Goal: Task Accomplishment & Management: Manage account settings

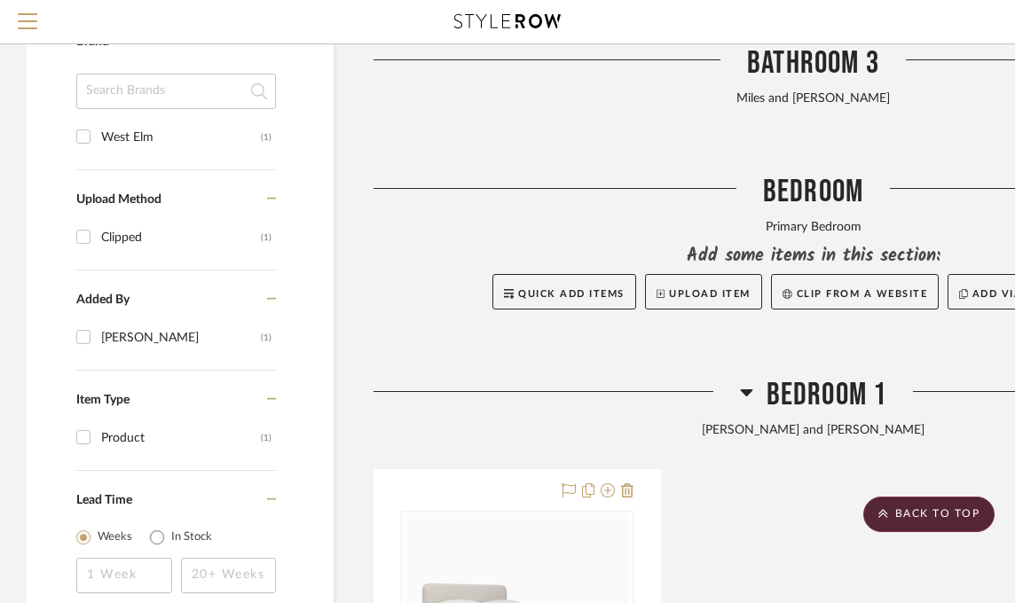
scroll to position [994, 0]
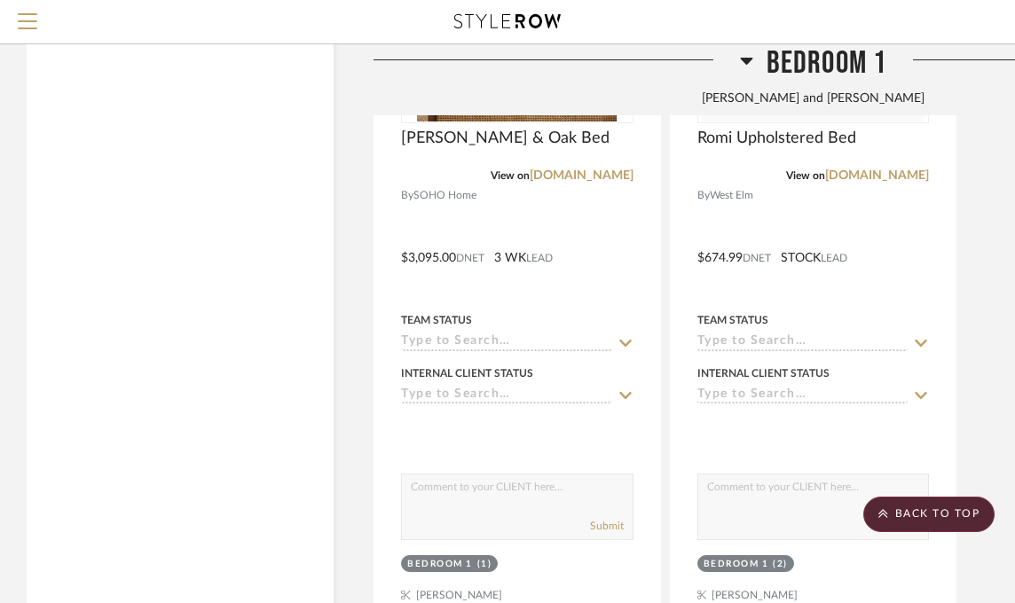
scroll to position [2395, 0]
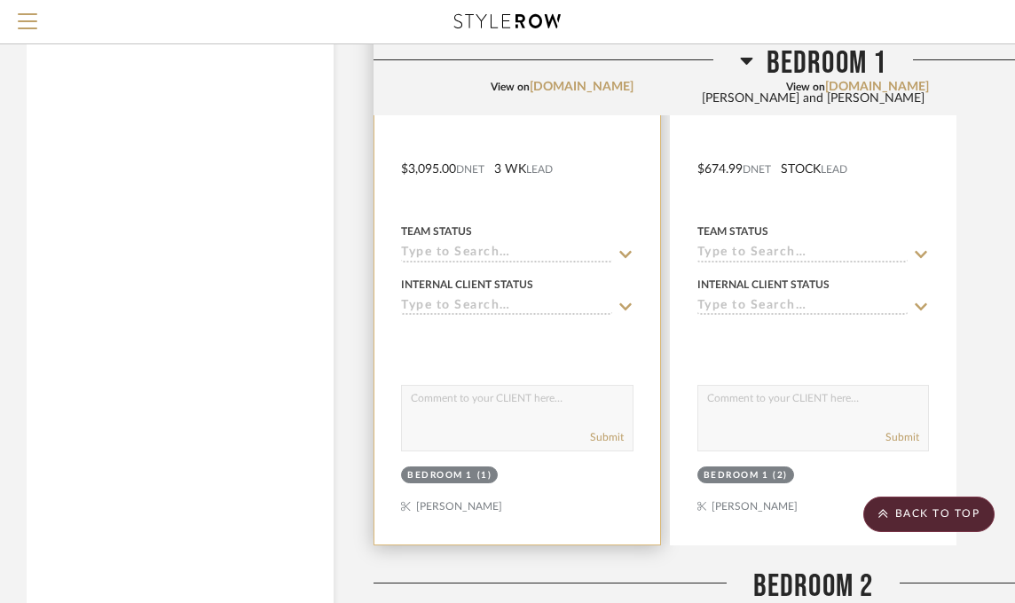
click at [443, 474] on div "Bedroom 1" at bounding box center [440, 475] width 66 height 13
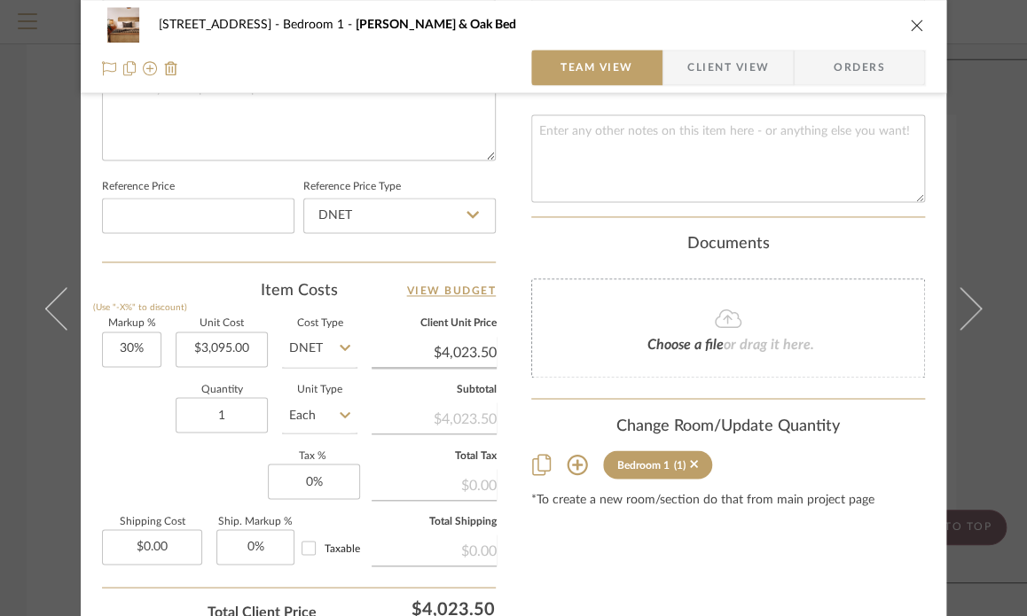
scroll to position [976, 0]
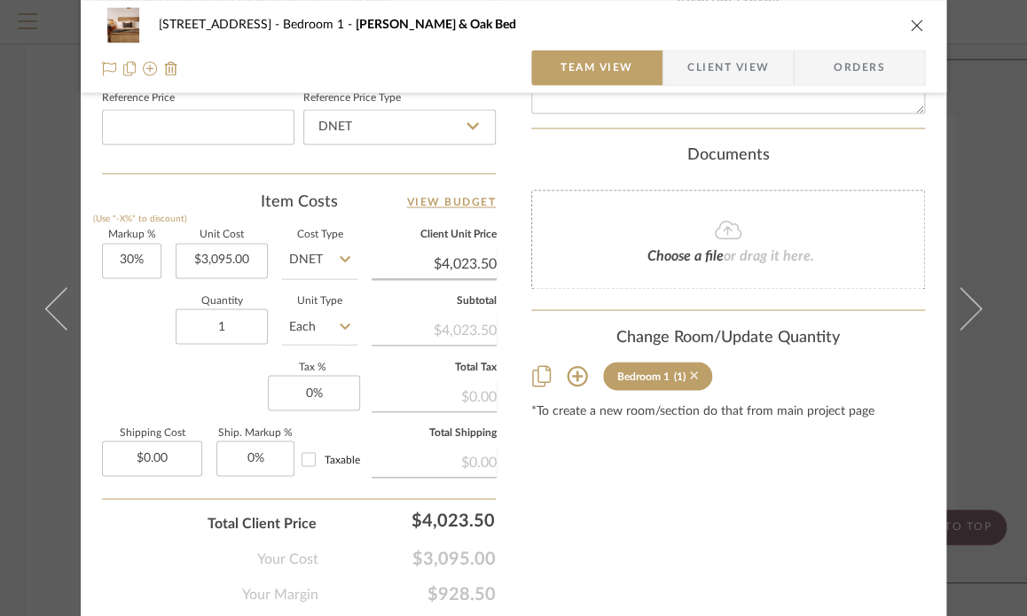
click at [690, 370] on icon at bounding box center [694, 375] width 8 height 12
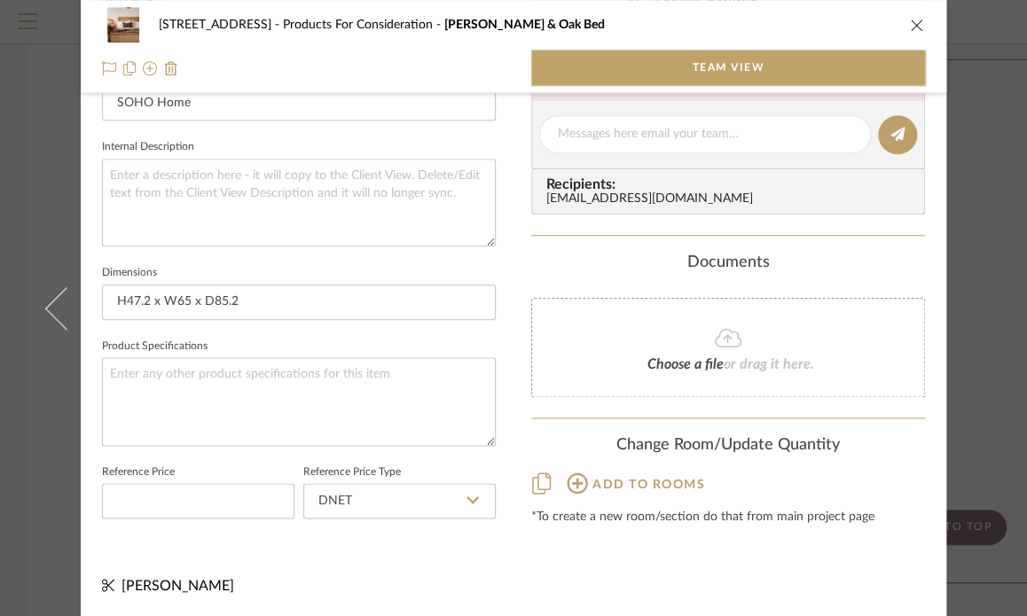
click at [574, 479] on icon at bounding box center [577, 483] width 21 height 21
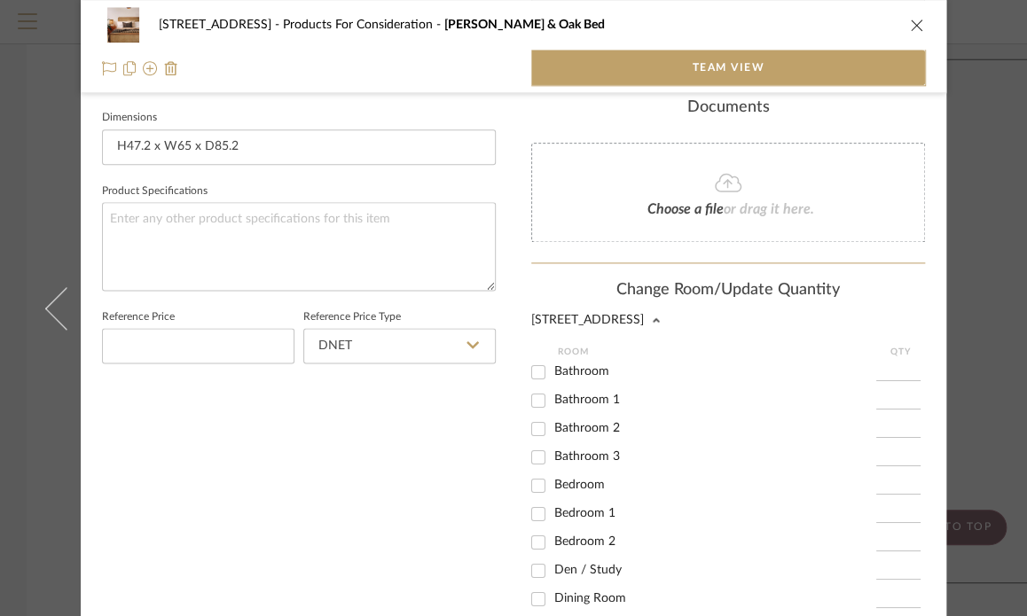
scroll to position [779, 0]
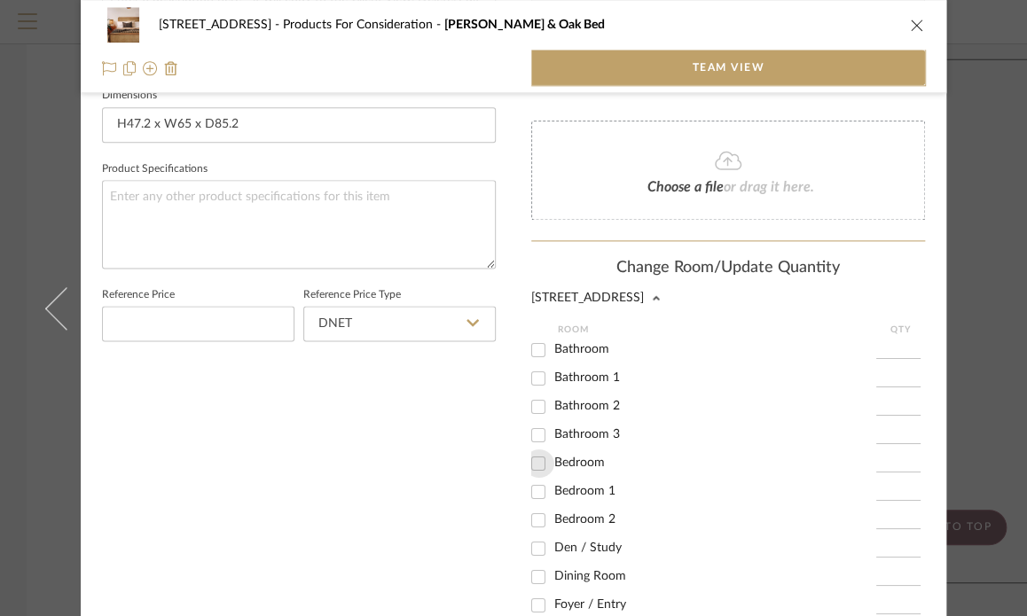
click at [529, 460] on input "Bedroom" at bounding box center [538, 464] width 28 height 28
checkbox input "true"
type input "1"
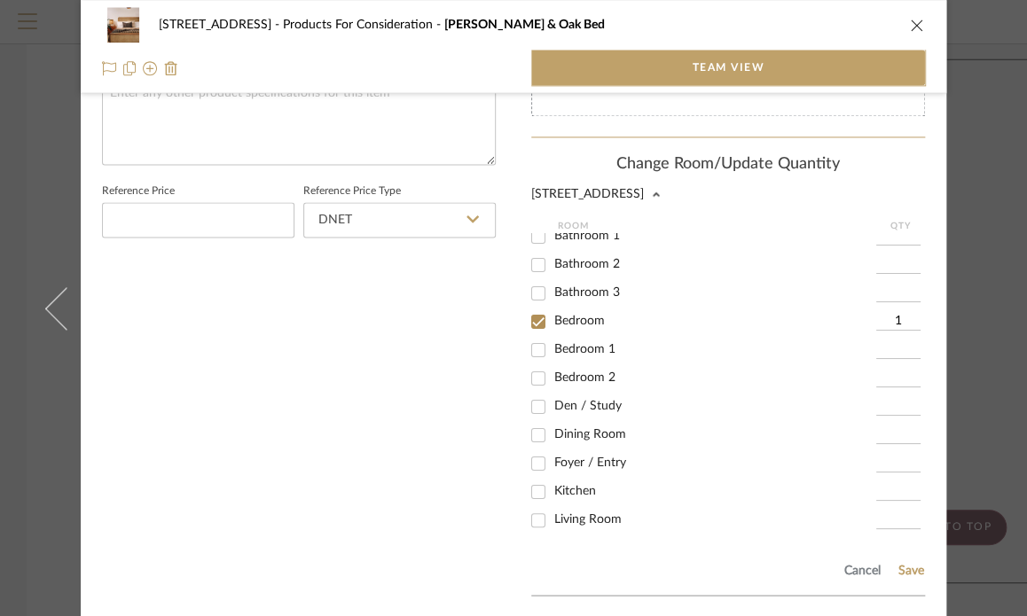
scroll to position [981, 0]
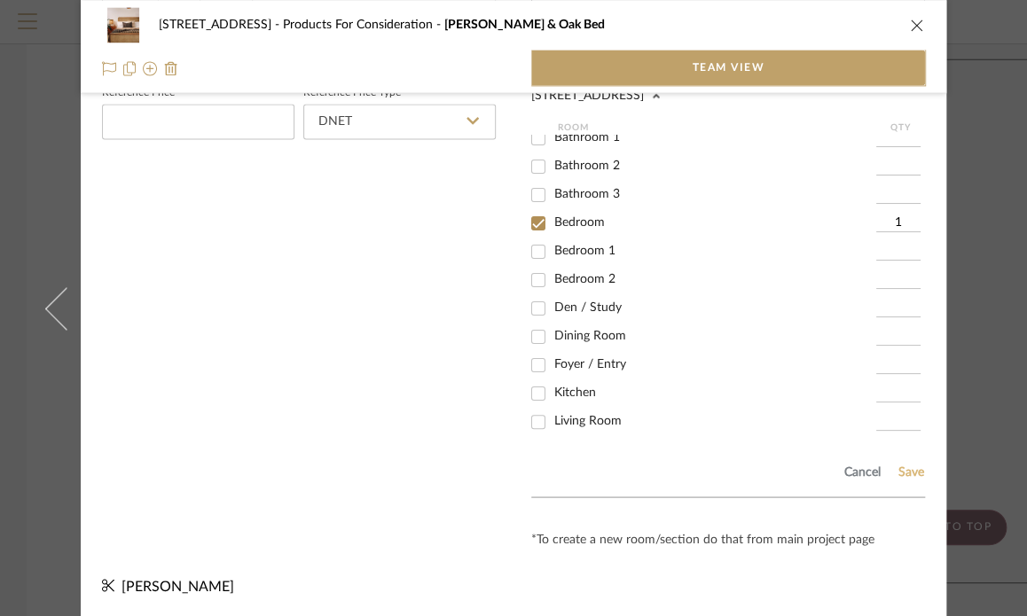
click at [906, 471] on button "Save" at bounding box center [911, 472] width 27 height 14
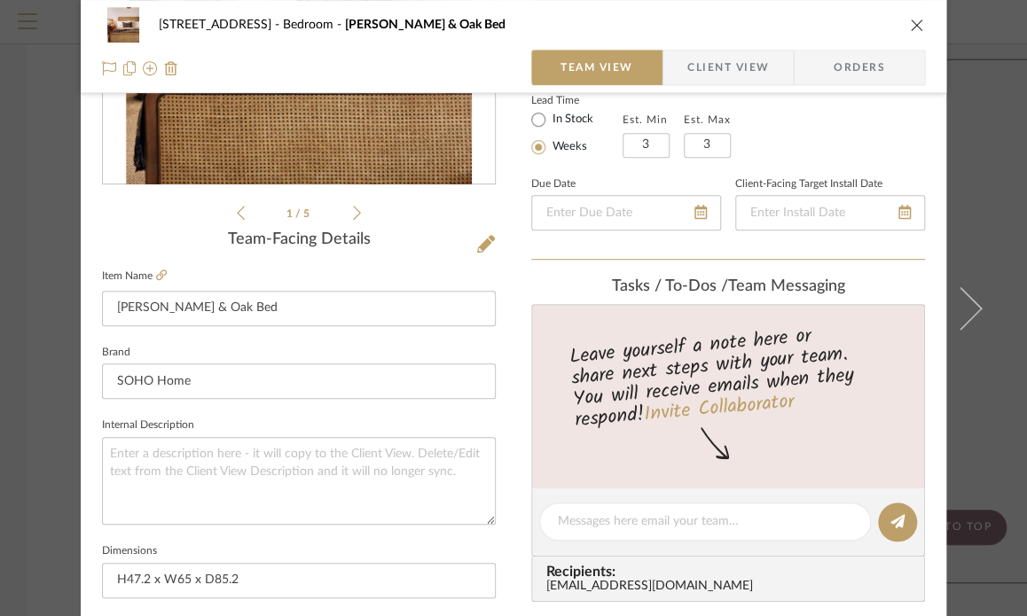
scroll to position [0, 0]
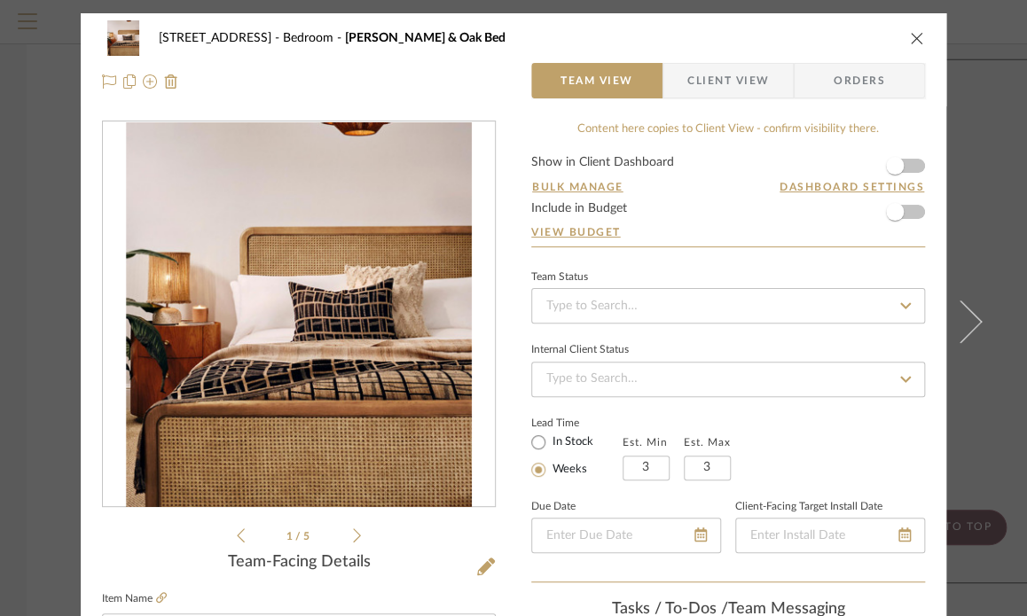
click at [353, 538] on icon at bounding box center [357, 536] width 8 height 16
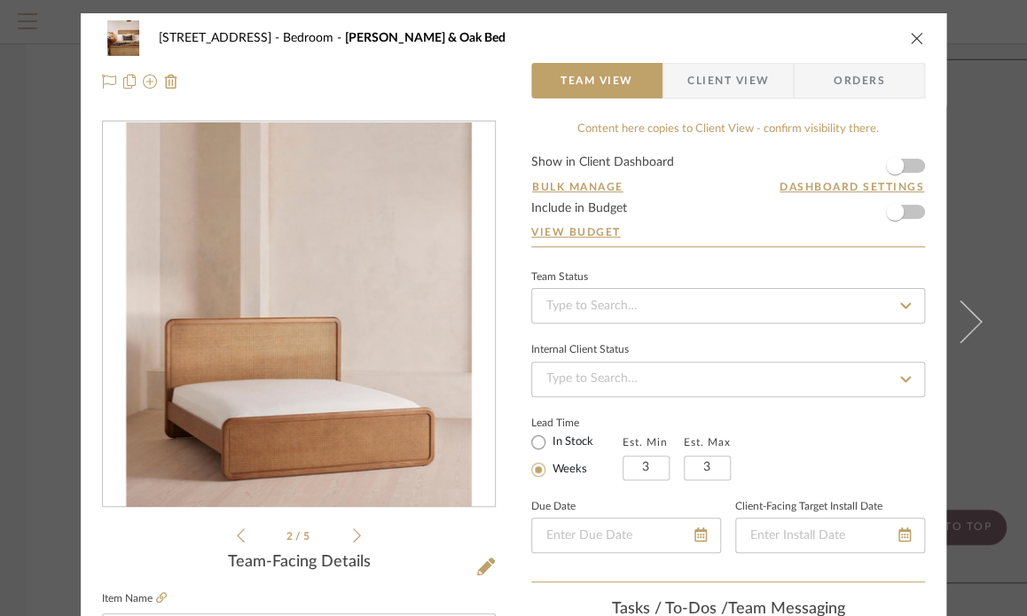
click at [353, 537] on icon at bounding box center [357, 536] width 8 height 14
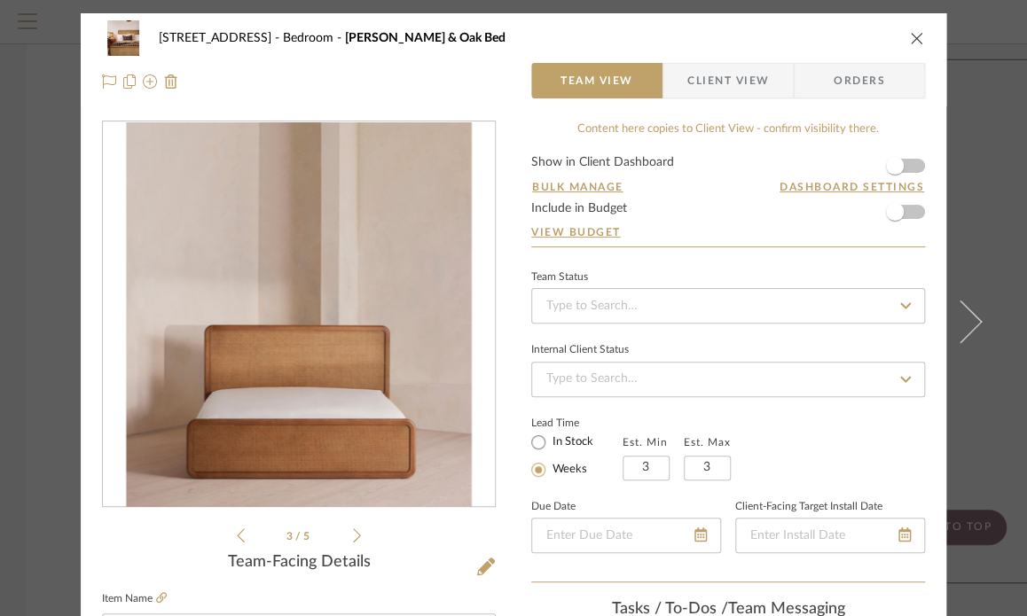
click at [353, 537] on icon at bounding box center [357, 536] width 8 height 14
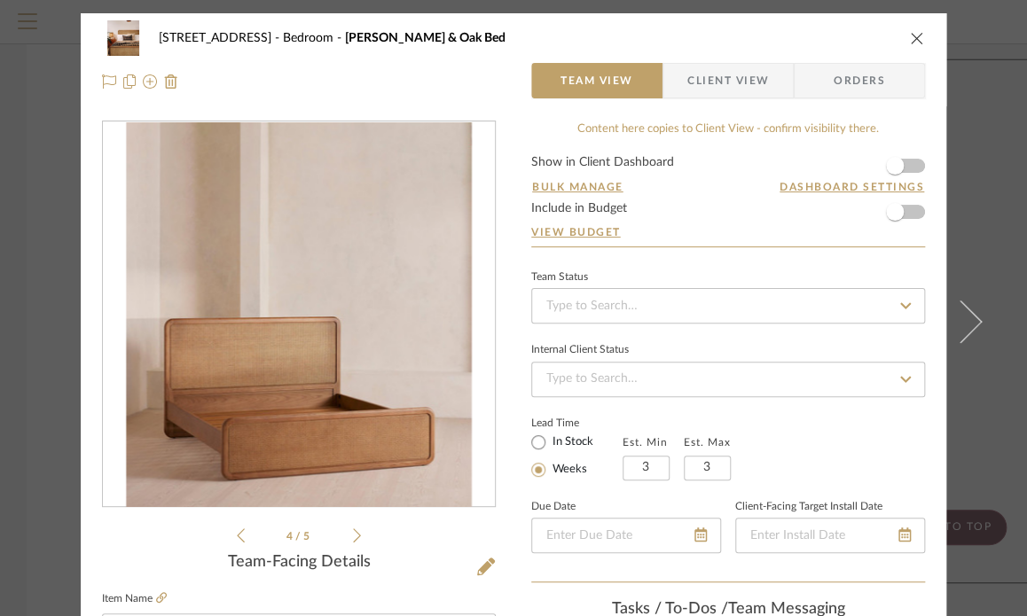
click at [353, 537] on icon at bounding box center [357, 536] width 8 height 14
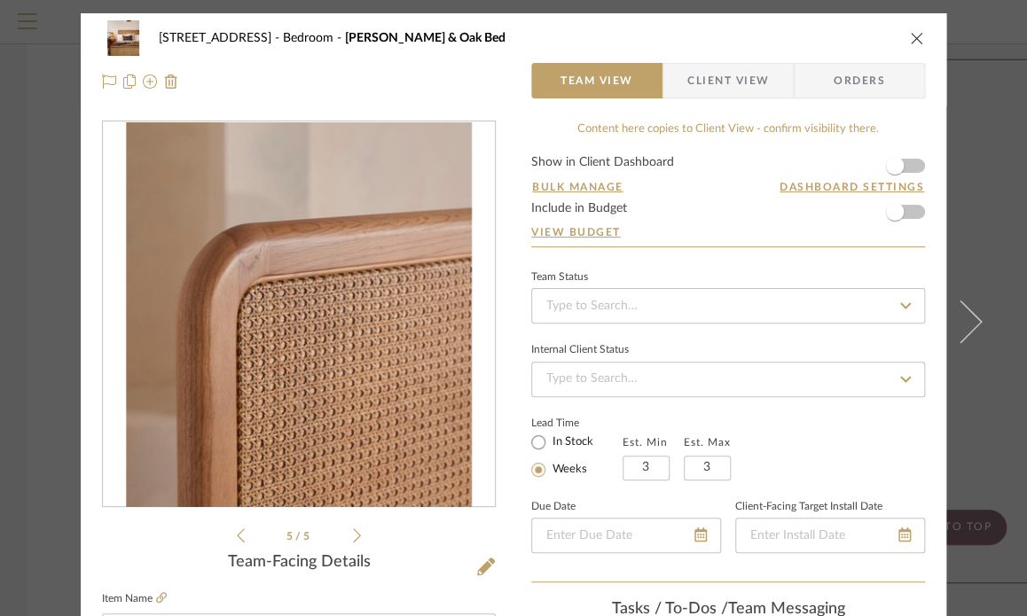
click at [353, 537] on icon at bounding box center [357, 536] width 8 height 14
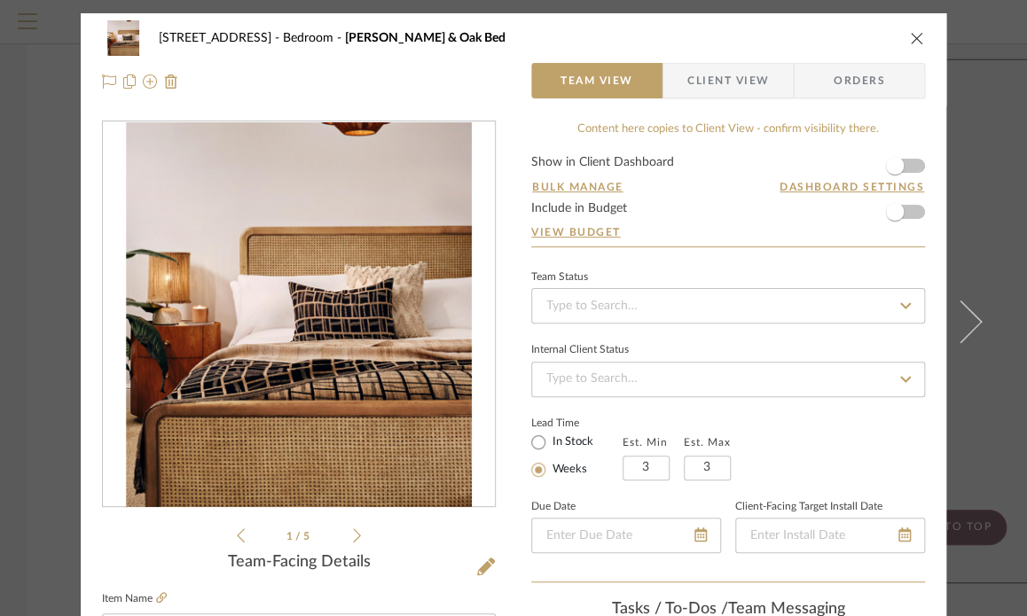
click at [353, 537] on icon at bounding box center [357, 536] width 8 height 14
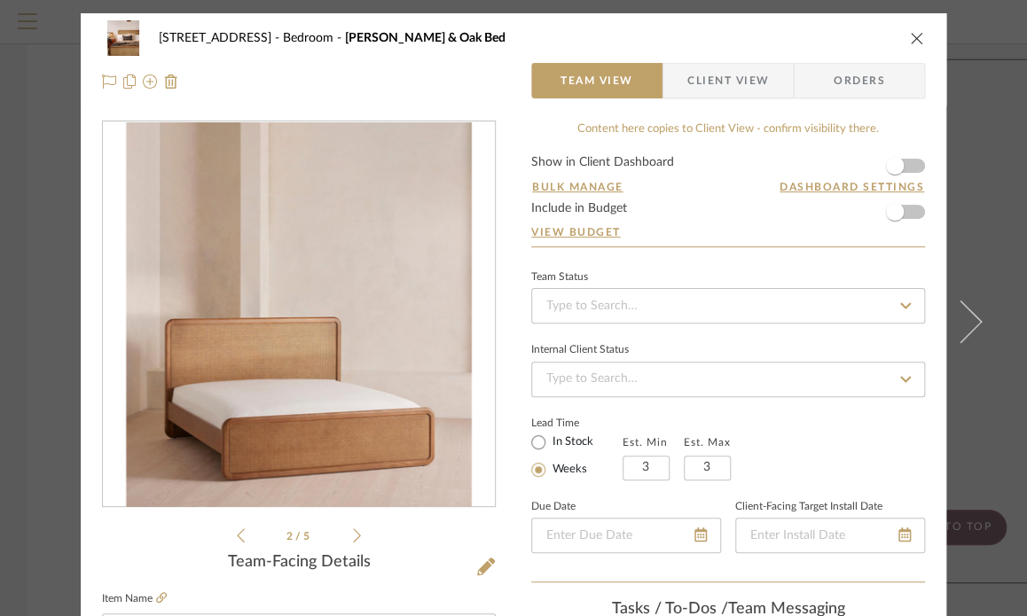
click at [910, 38] on icon "close" at bounding box center [917, 38] width 14 height 14
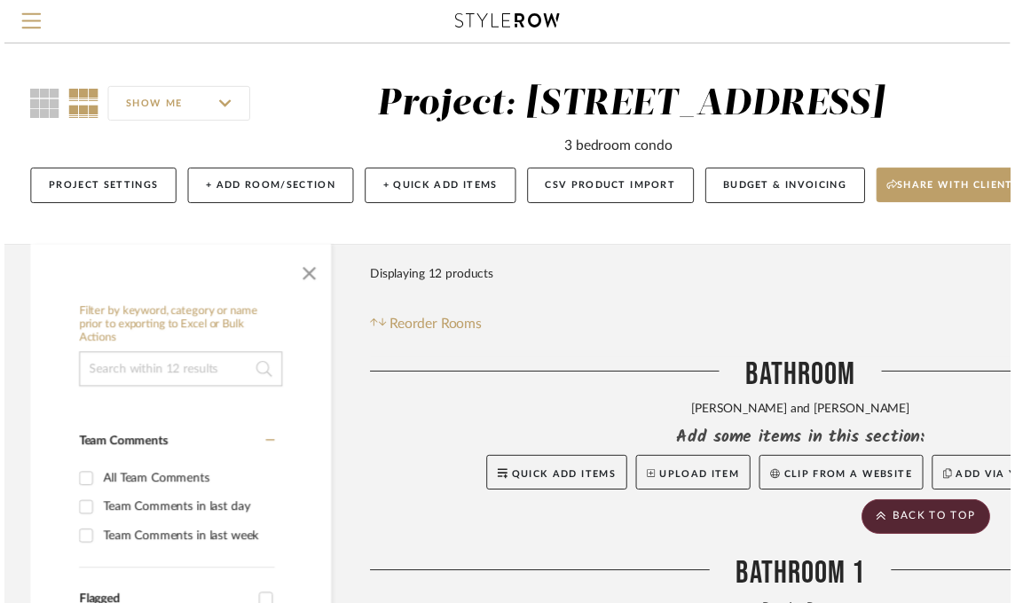
scroll to position [2395, 0]
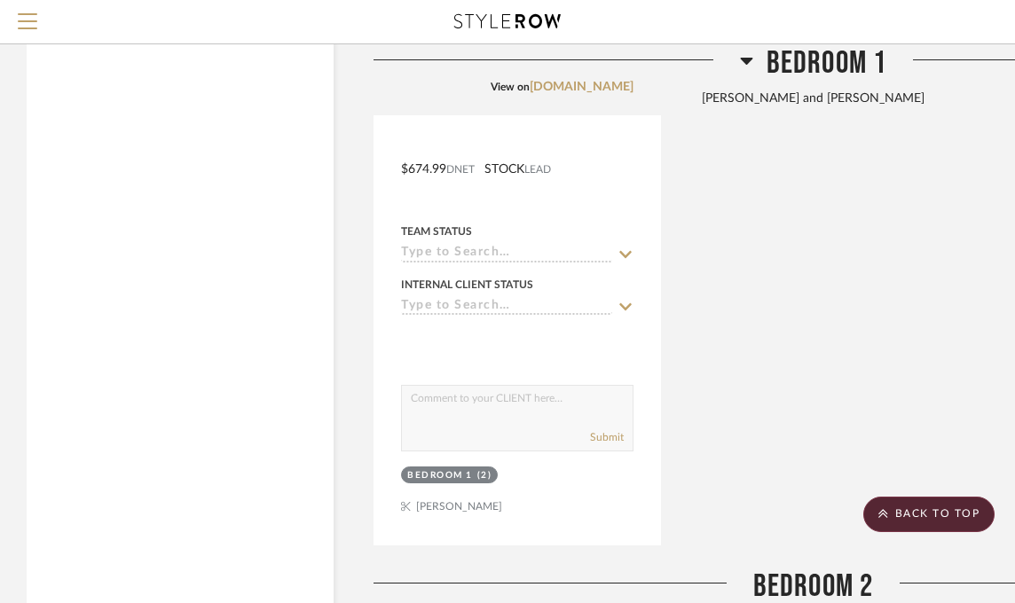
click at [790, 264] on div "Romi Upholstered Bed View on [DOMAIN_NAME] By West Elm $674.99 DNET STOCK LEAD …" at bounding box center [812, 157] width 879 height 778
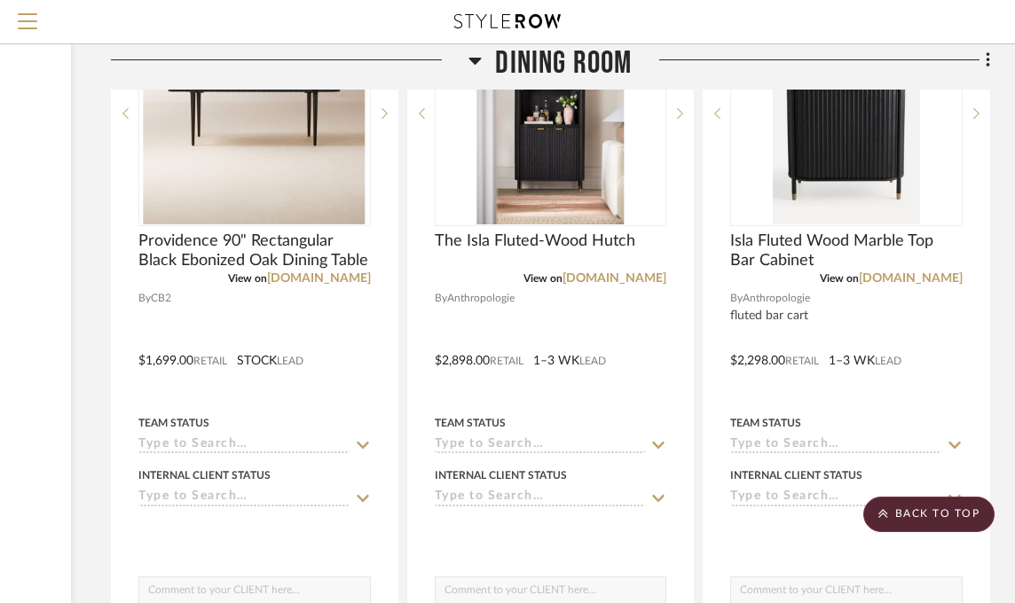
scroll to position [3291, 263]
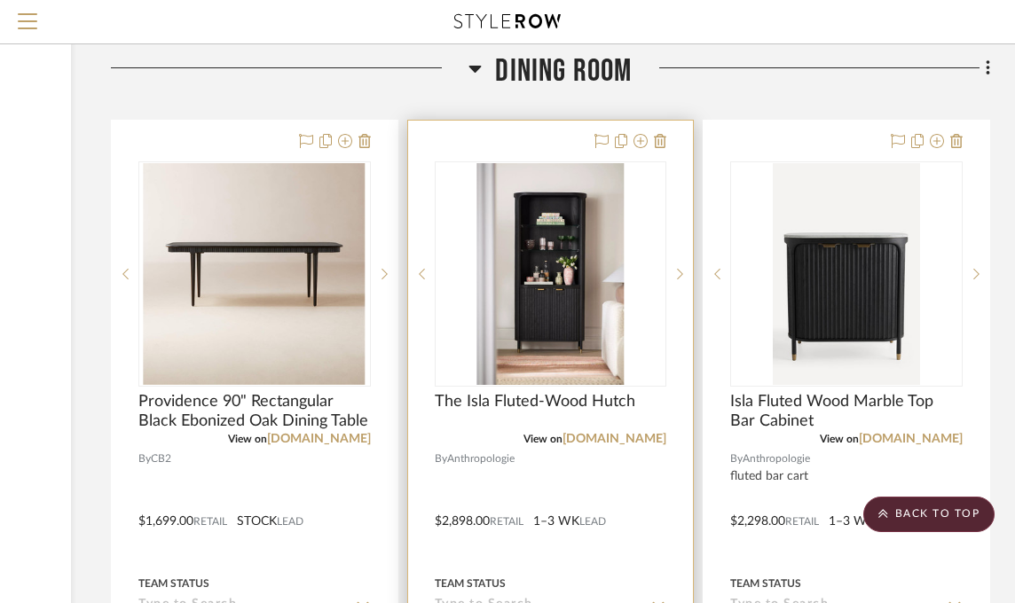
click at [443, 371] on div "0" at bounding box center [550, 274] width 231 height 224
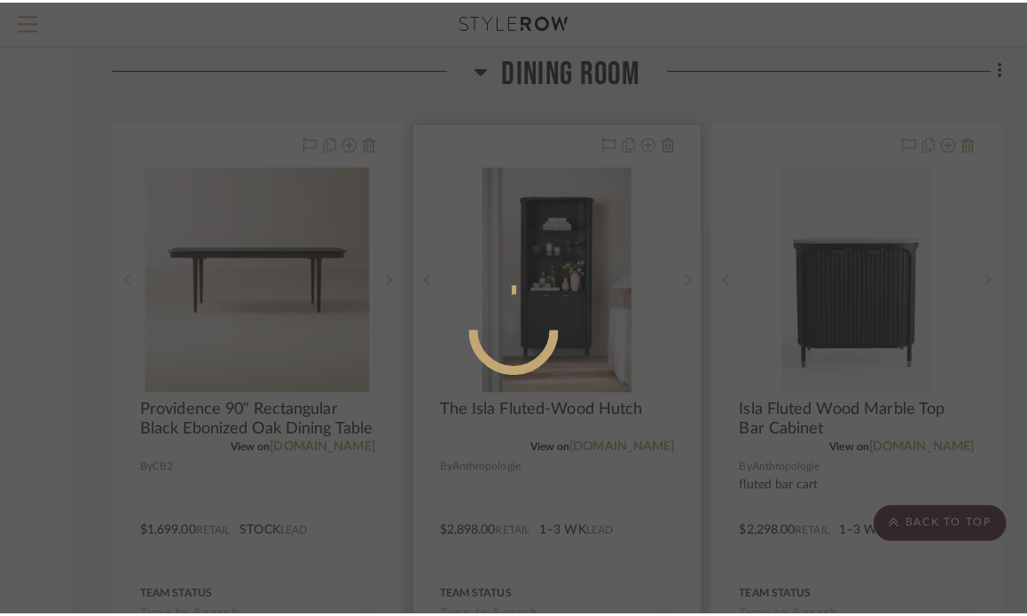
scroll to position [0, 0]
